Goal: Register for event/course

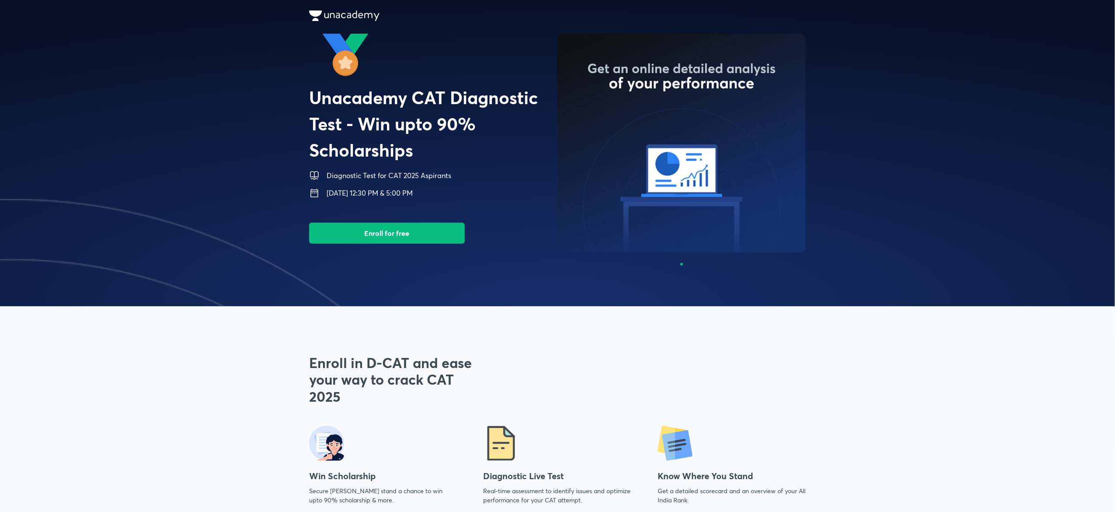
click at [857, 62] on span at bounding box center [557, 153] width 1115 height 306
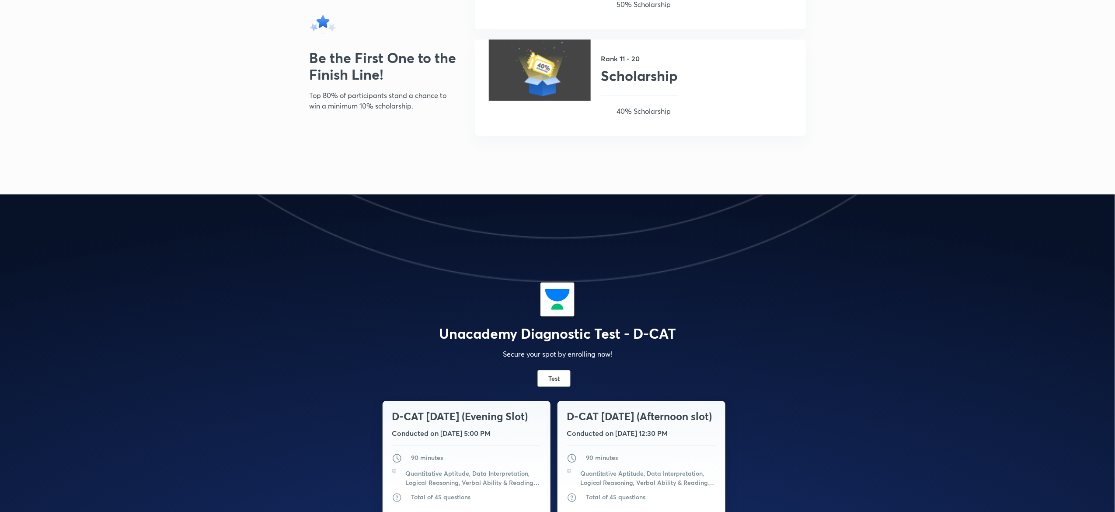
scroll to position [978, 0]
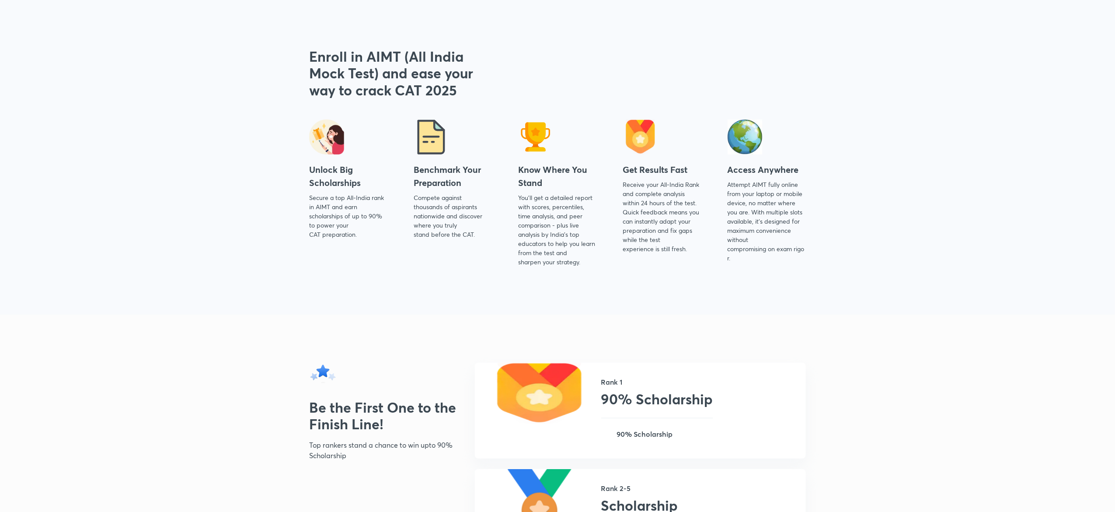
click at [497, 94] on div "Enroll in AIMT (All India Mock Test) and ease your way to crack CAT 2025 Unlock…" at bounding box center [557, 157] width 497 height 218
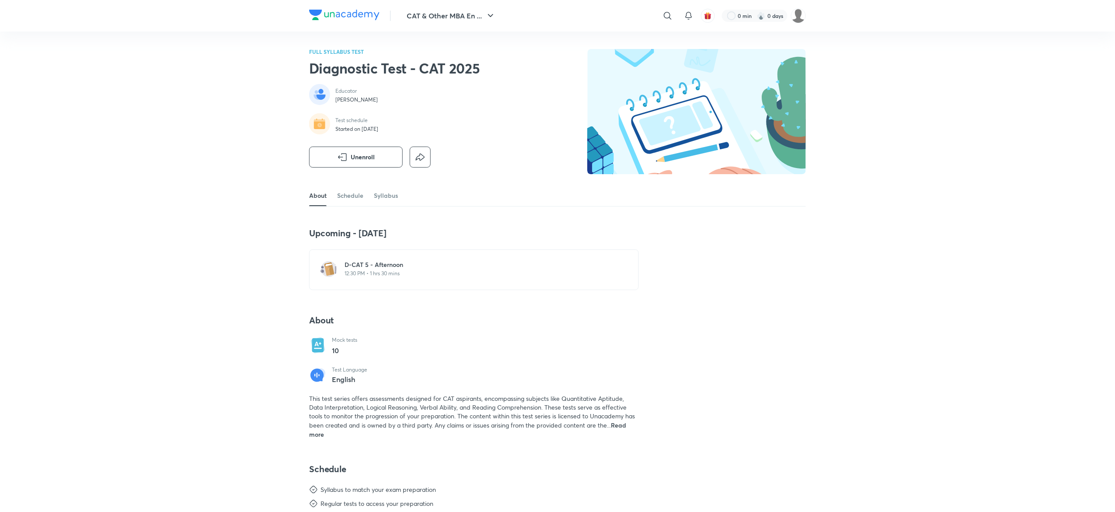
click at [627, 99] on img at bounding box center [696, 111] width 219 height 125
click at [455, 265] on h6 "D-CAT 5 - Afternoon" at bounding box center [479, 264] width 269 height 9
